Goal: Find specific page/section: Find specific page/section

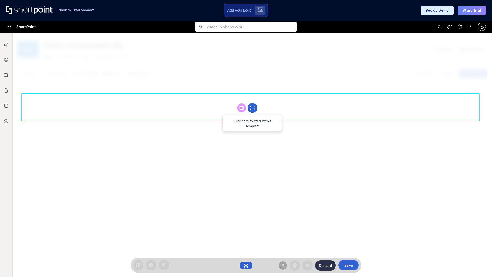
click at [252, 108] on circle at bounding box center [252, 108] width 10 height 10
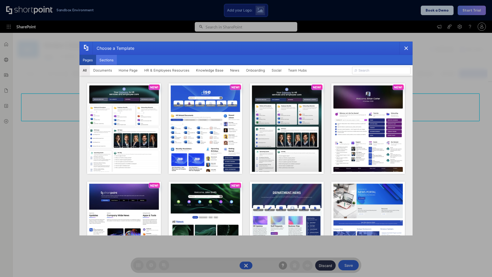
click at [106, 60] on button "Sections" at bounding box center [106, 60] width 21 height 10
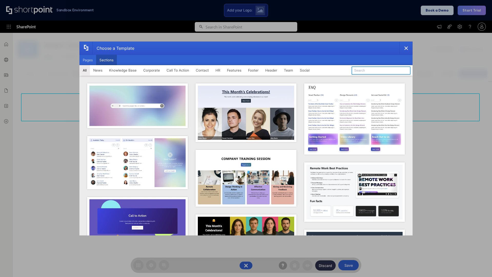
type input "Teams Basics"
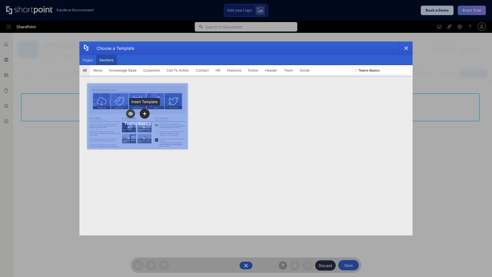
click at [145, 113] on icon "template selector" at bounding box center [145, 114] width 4 height 4
